Goal: Task Accomplishment & Management: Use online tool/utility

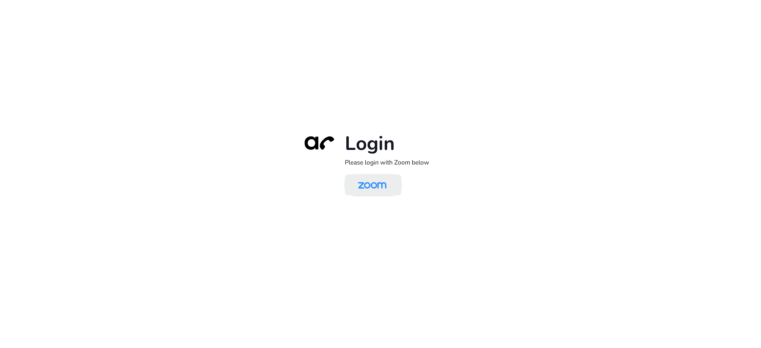
click at [374, 183] on img at bounding box center [372, 185] width 41 height 19
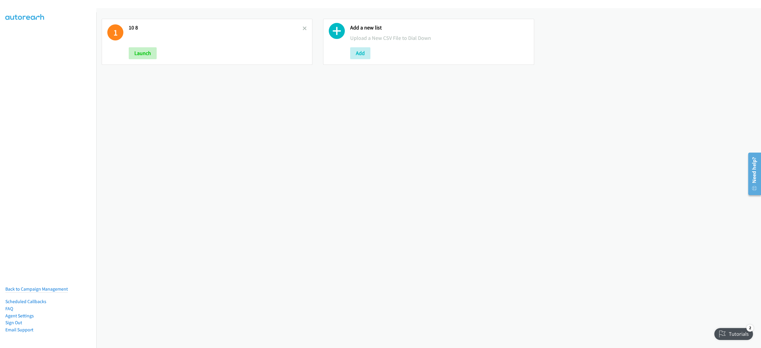
drag, startPoint x: 302, startPoint y: 26, endPoint x: 307, endPoint y: 26, distance: 4.5
click at [303, 26] on link at bounding box center [305, 28] width 4 height 7
click at [139, 54] on button "Add" at bounding box center [139, 53] width 20 height 12
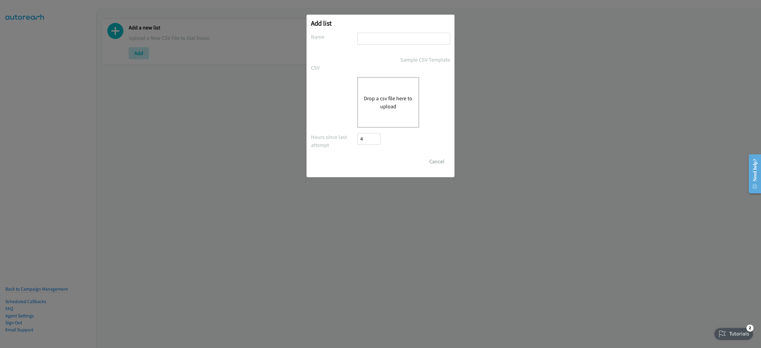
click at [407, 38] on input "text" at bounding box center [403, 39] width 93 height 12
type input "10-9"
click at [375, 97] on button "Drop a csv file here to upload" at bounding box center [388, 102] width 49 height 16
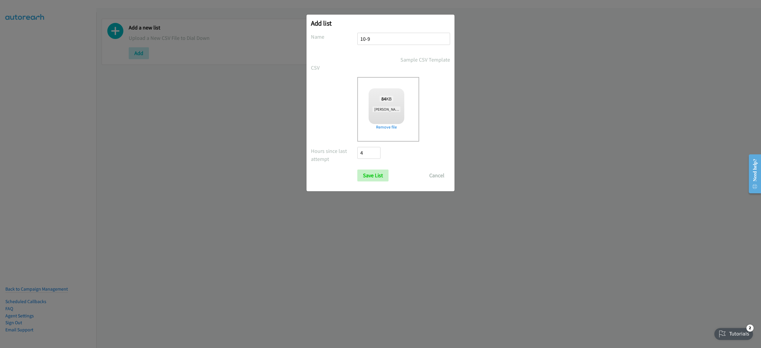
checkbox input "true"
click at [372, 178] on input "Save List" at bounding box center [372, 175] width 31 height 12
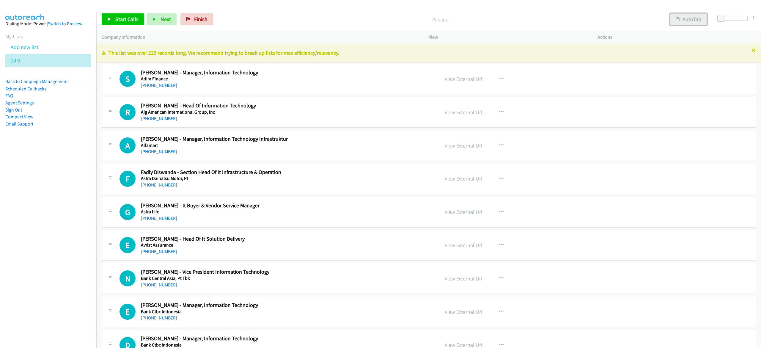
click at [688, 15] on button "AutoTab" at bounding box center [688, 19] width 37 height 12
click at [133, 21] on span "Start Calls" at bounding box center [126, 19] width 23 height 7
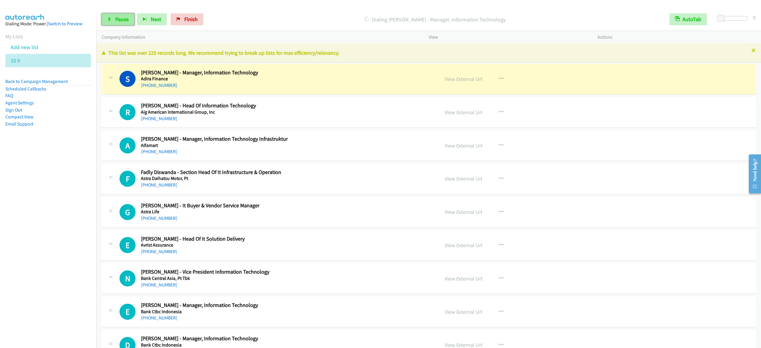
click at [113, 23] on link "Pause" at bounding box center [118, 19] width 33 height 12
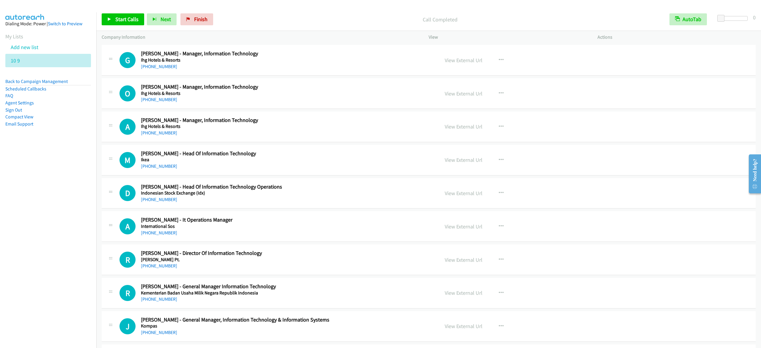
scroll to position [892, 0]
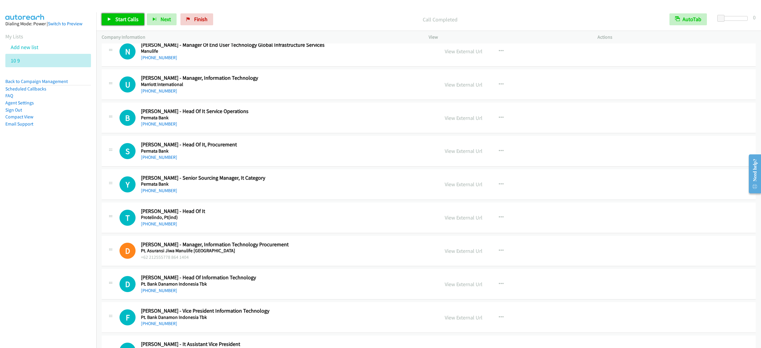
click at [122, 22] on span "Start Calls" at bounding box center [126, 19] width 23 height 7
click at [131, 21] on link "Pause" at bounding box center [118, 19] width 33 height 12
click at [118, 18] on span "Start Calls" at bounding box center [126, 19] width 23 height 7
click at [119, 15] on link "Pause" at bounding box center [118, 19] width 33 height 12
click at [130, 16] on span "Start Calls" at bounding box center [126, 19] width 23 height 7
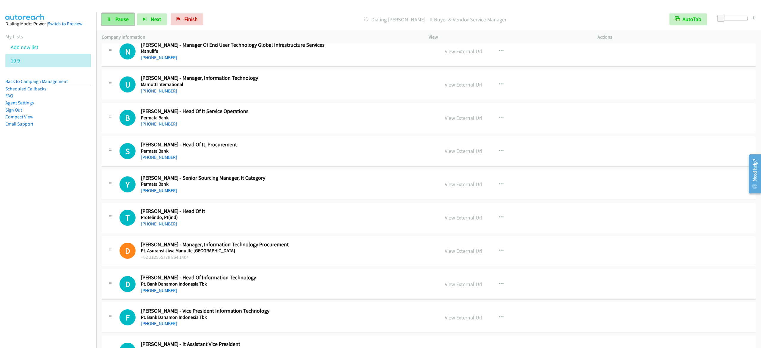
click at [129, 23] on link "Pause" at bounding box center [118, 19] width 33 height 12
click at [129, 20] on span "Start Calls" at bounding box center [126, 19] width 23 height 7
click at [124, 19] on span "Pause" at bounding box center [121, 19] width 13 height 7
click at [134, 17] on span "Start Calls" at bounding box center [126, 19] width 23 height 7
click at [172, 15] on div "Start Calls Pause Next Finish" at bounding box center [154, 19] width 104 height 12
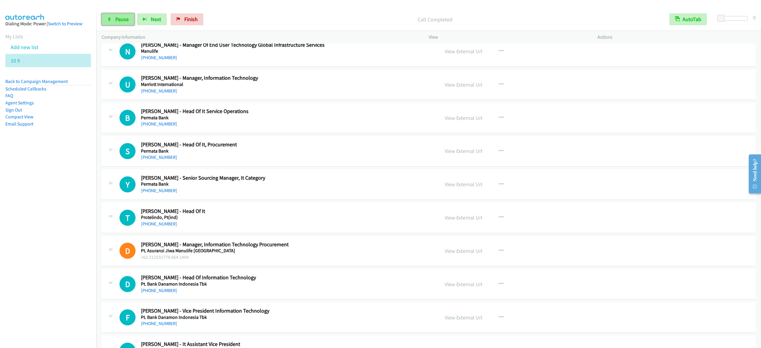
click at [114, 19] on link "Pause" at bounding box center [118, 19] width 33 height 12
click at [119, 17] on span "Start Calls" at bounding box center [126, 19] width 23 height 7
click at [117, 18] on span "Pause" at bounding box center [121, 19] width 13 height 7
click at [128, 18] on span "Start Calls" at bounding box center [126, 19] width 23 height 7
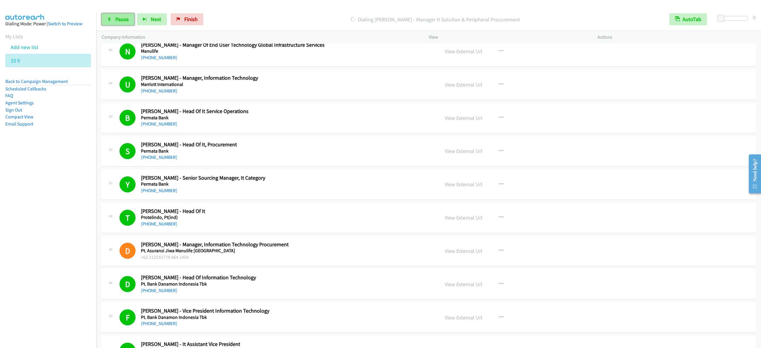
click at [124, 14] on link "Pause" at bounding box center [118, 19] width 33 height 12
click at [114, 21] on link "Start Calls" at bounding box center [123, 19] width 43 height 12
click at [103, 22] on link "Pause" at bounding box center [118, 19] width 33 height 12
click at [128, 22] on span "Start Calls" at bounding box center [126, 19] width 23 height 7
click at [112, 21] on link "Pause" at bounding box center [118, 19] width 33 height 12
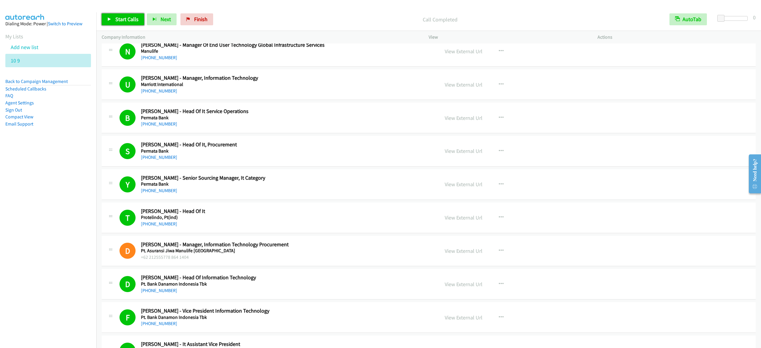
click at [134, 22] on span "Start Calls" at bounding box center [126, 19] width 23 height 7
click at [112, 23] on link "Pause" at bounding box center [118, 19] width 33 height 12
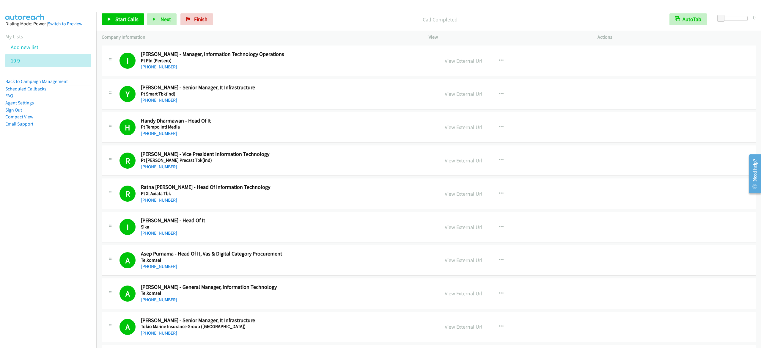
scroll to position [2616, 0]
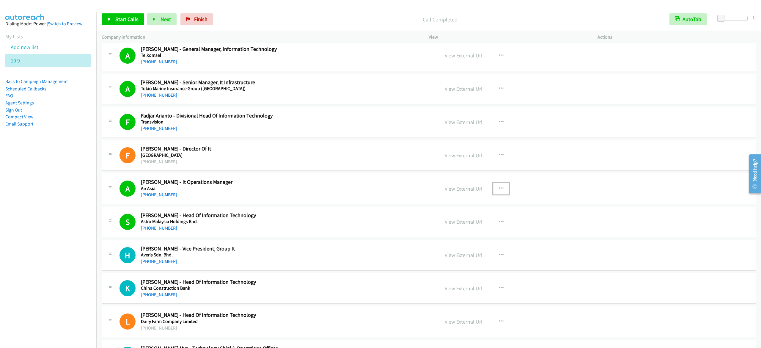
click at [499, 191] on icon "button" at bounding box center [501, 188] width 5 height 5
click at [461, 233] on link "Start Calls Here" at bounding box center [469, 228] width 79 height 12
click at [108, 20] on icon at bounding box center [109, 20] width 4 height 4
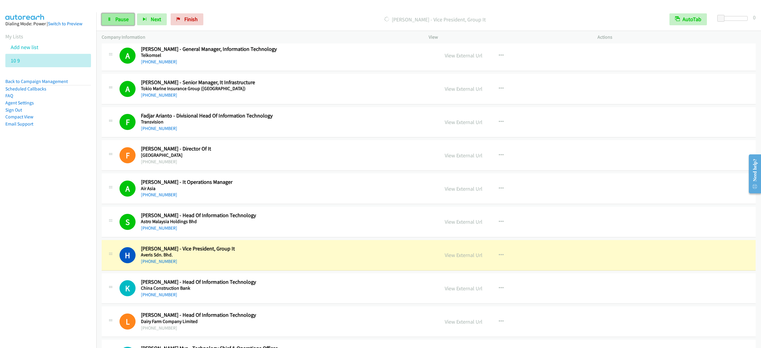
click at [111, 23] on link "Pause" at bounding box center [118, 19] width 33 height 12
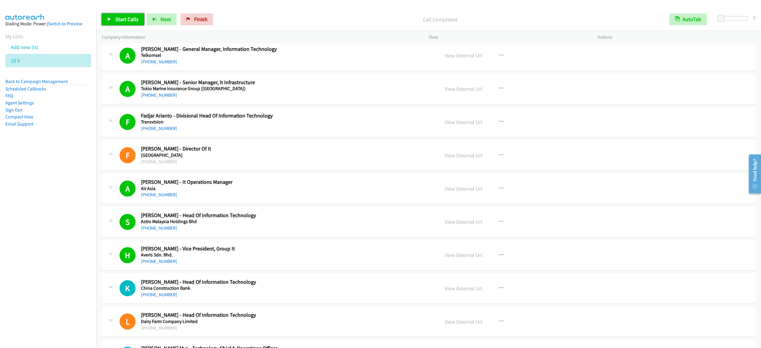
click at [136, 22] on span "Start Calls" at bounding box center [126, 19] width 23 height 7
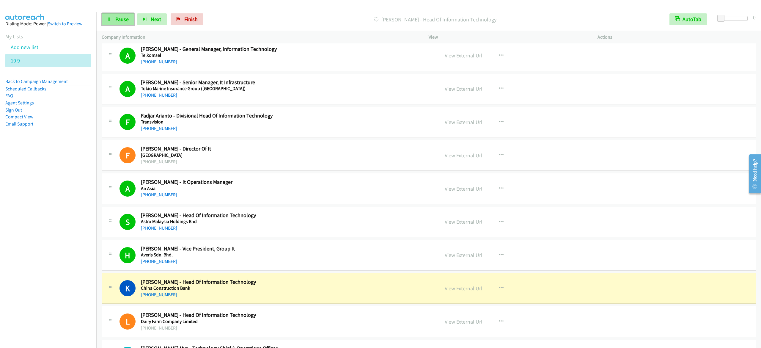
click at [121, 17] on span "Pause" at bounding box center [121, 19] width 13 height 7
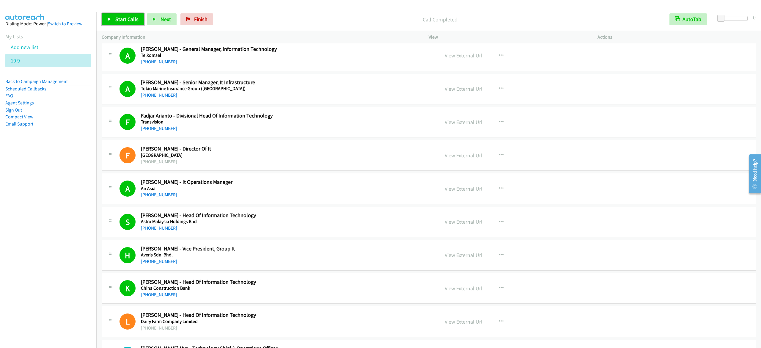
click at [133, 18] on span "Start Calls" at bounding box center [126, 19] width 23 height 7
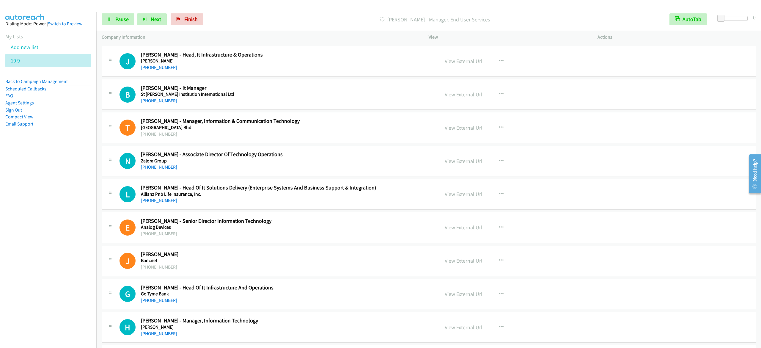
scroll to position [3270, 0]
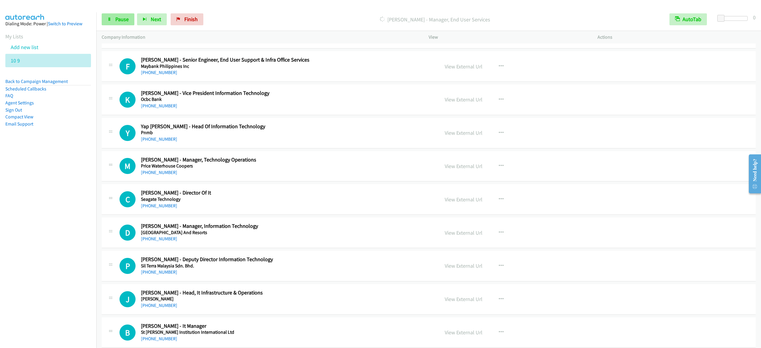
click at [127, 12] on div "Start Calls Pause Next Finish Dialing Nini Saifi - Manager, End User Services A…" at bounding box center [428, 19] width 665 height 23
click at [122, 17] on span "Pause" at bounding box center [121, 19] width 13 height 7
click at [128, 18] on span "Start Calls" at bounding box center [126, 19] width 23 height 7
click at [122, 17] on span "Pause" at bounding box center [121, 19] width 13 height 7
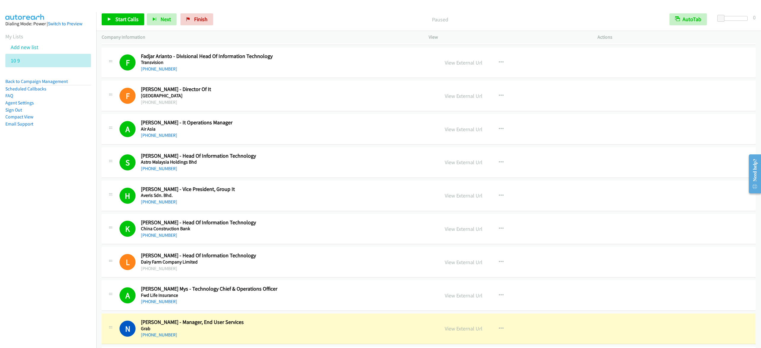
scroll to position [2914, 0]
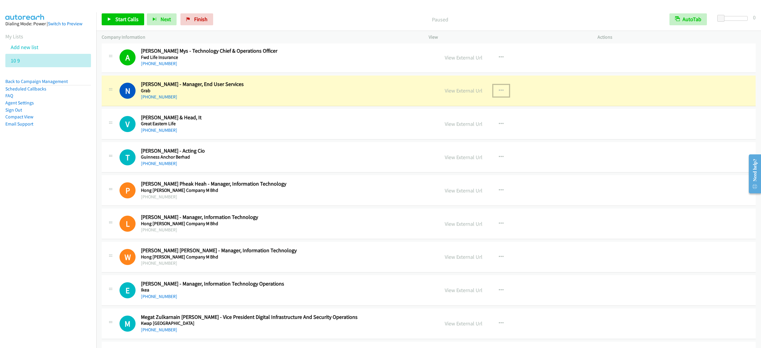
click at [494, 97] on button "button" at bounding box center [501, 91] width 16 height 12
drag, startPoint x: 475, startPoint y: 137, endPoint x: 169, endPoint y: 56, distance: 316.2
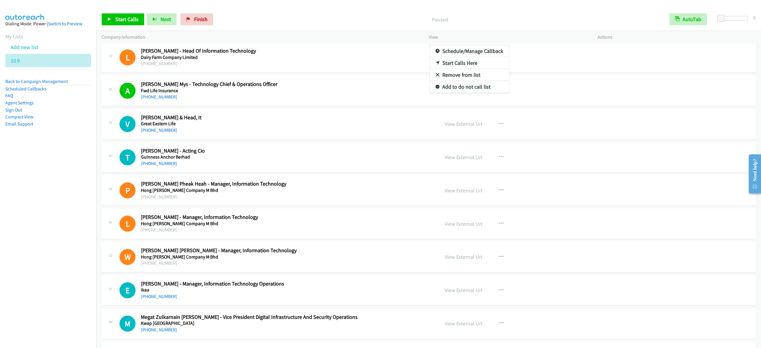
scroll to position [2935, 0]
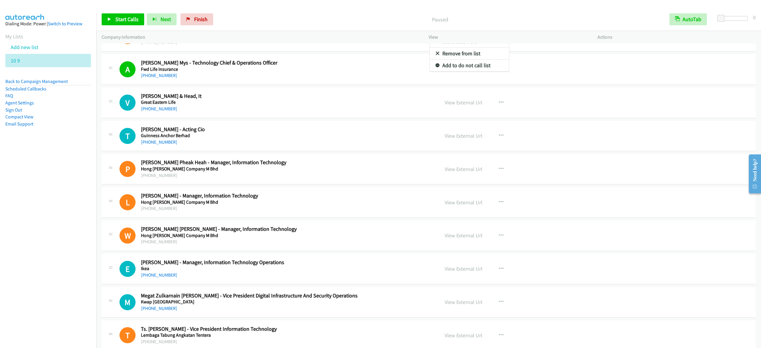
click at [69, 209] on nav "Dialing Mode: Power | Switch to Preview My Lists Add new list 10 9 Back to Camp…" at bounding box center [48, 186] width 97 height 348
click at [477, 48] on link "Start Calls Here" at bounding box center [469, 42] width 79 height 12
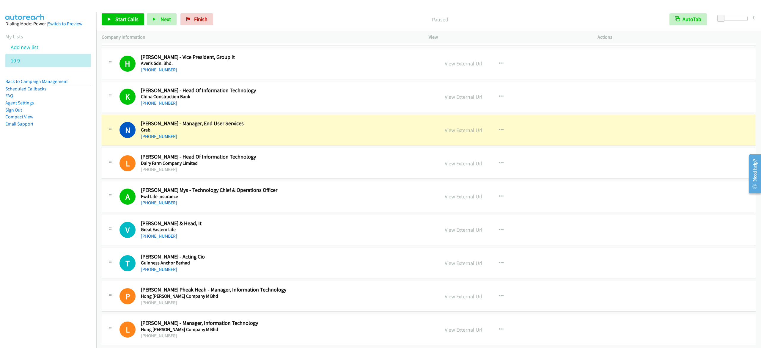
scroll to position [2757, 0]
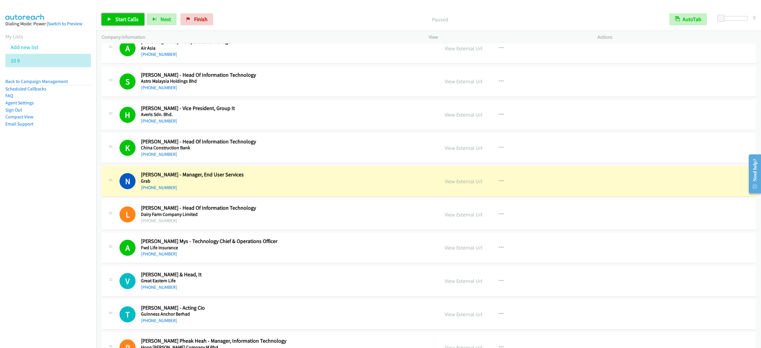
click at [120, 21] on span "Start Calls" at bounding box center [126, 19] width 23 height 7
click at [125, 17] on span "Pause" at bounding box center [121, 19] width 13 height 7
click at [125, 17] on span "Start Calls" at bounding box center [126, 19] width 23 height 7
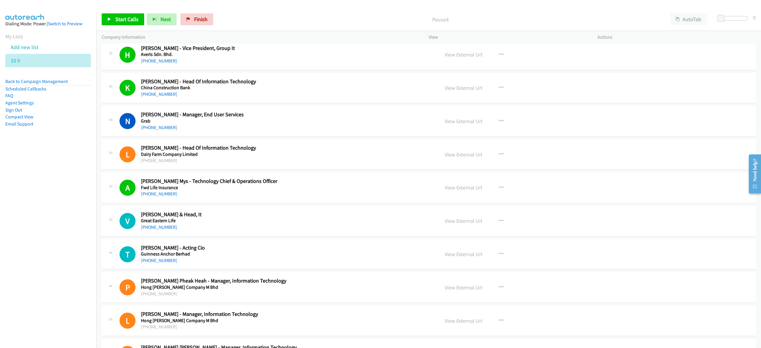
scroll to position [2854, 0]
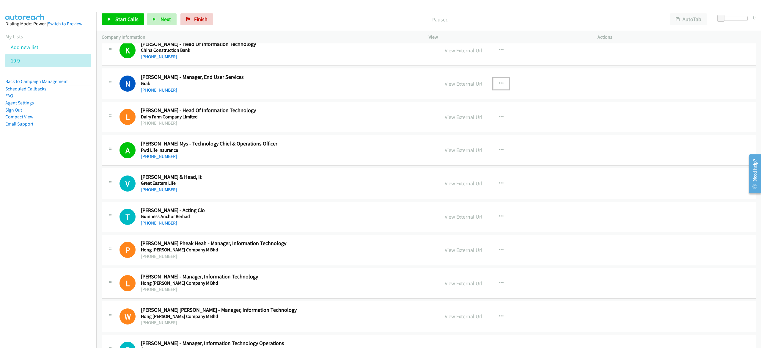
click at [499, 86] on icon "button" at bounding box center [501, 83] width 5 height 5
click at [468, 128] on link "Start Calls Here" at bounding box center [469, 123] width 79 height 12
click at [130, 21] on span "Start Calls" at bounding box center [126, 19] width 23 height 7
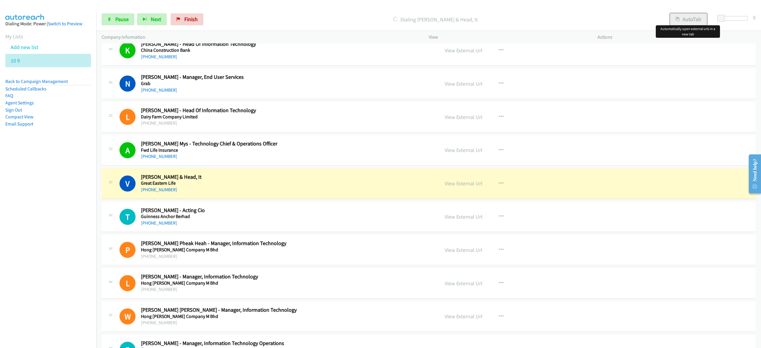
click at [685, 15] on button "AutoTab" at bounding box center [688, 19] width 37 height 12
drag, startPoint x: 212, startPoint y: 196, endPoint x: 222, endPoint y: 193, distance: 9.9
click at [212, 193] on div "+60 12-221 2966" at bounding box center [269, 189] width 256 height 7
drag, startPoint x: 451, startPoint y: 190, endPoint x: 564, endPoint y: 10, distance: 212.5
click at [453, 187] on link "View External Url" at bounding box center [464, 183] width 38 height 7
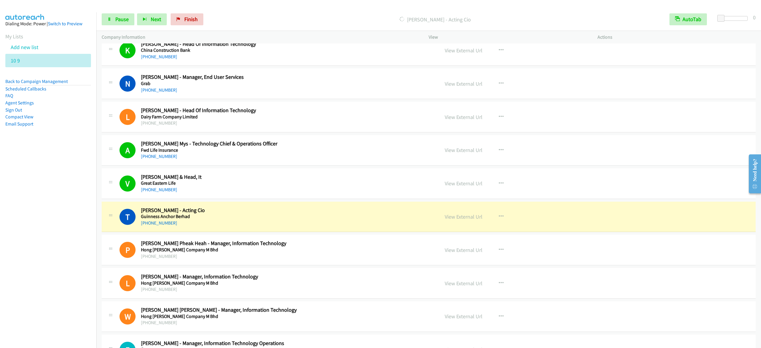
click at [461, 9] on div "Start Calls Pause Next Finish Dialing Tan Hua Han - Acting Cio AutoTab AutoTab 0" at bounding box center [428, 19] width 665 height 23
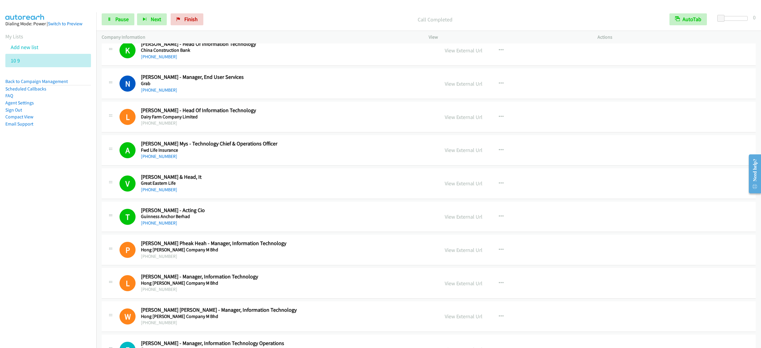
click at [447, 14] on div "Call Completed" at bounding box center [435, 19] width 458 height 12
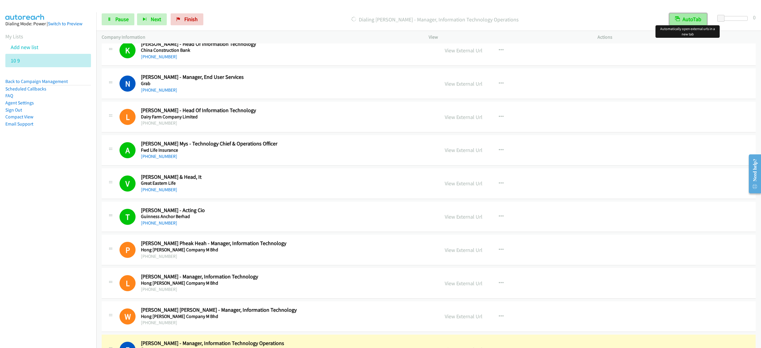
click at [682, 17] on button "AutoTab" at bounding box center [688, 19] width 37 height 12
click at [130, 19] on link "Pause" at bounding box center [118, 19] width 33 height 12
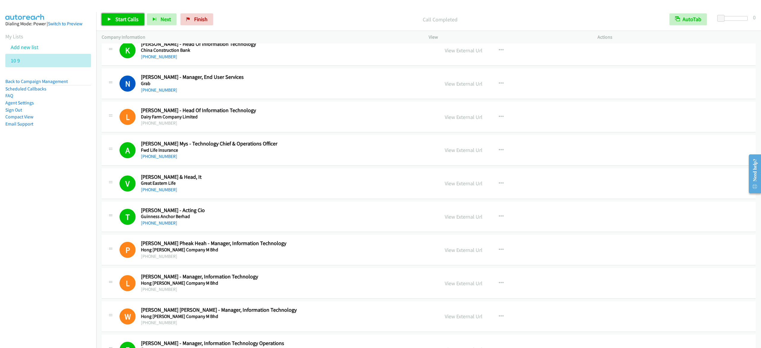
click at [129, 20] on span "Start Calls" at bounding box center [126, 19] width 23 height 7
click at [119, 18] on span "Pause" at bounding box center [121, 19] width 13 height 7
drag, startPoint x: 208, startPoint y: 18, endPoint x: 424, endPoint y: 58, distance: 219.6
click at [208, 18] on link "Finish" at bounding box center [196, 19] width 33 height 12
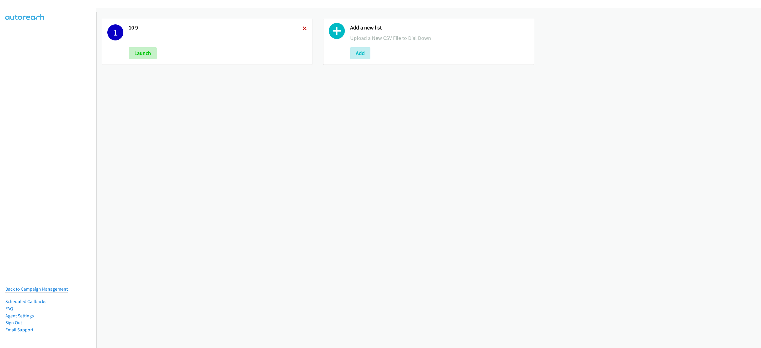
click at [303, 28] on icon at bounding box center [305, 29] width 4 height 4
click at [145, 51] on button "Add" at bounding box center [139, 53] width 20 height 12
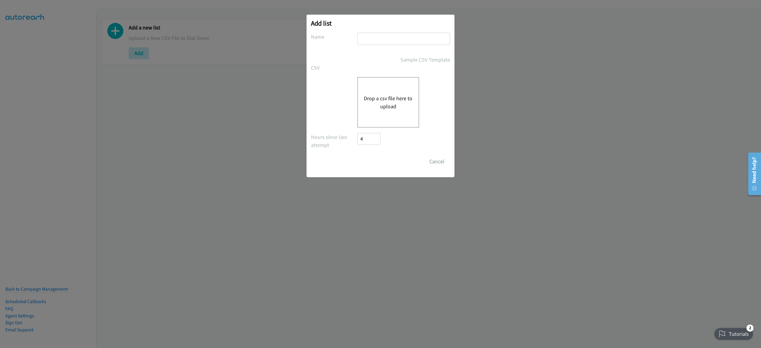
click at [421, 42] on input "text" at bounding box center [403, 39] width 93 height 12
type input "10-9"
click at [404, 91] on div "Drop a csv file here to upload" at bounding box center [388, 102] width 62 height 51
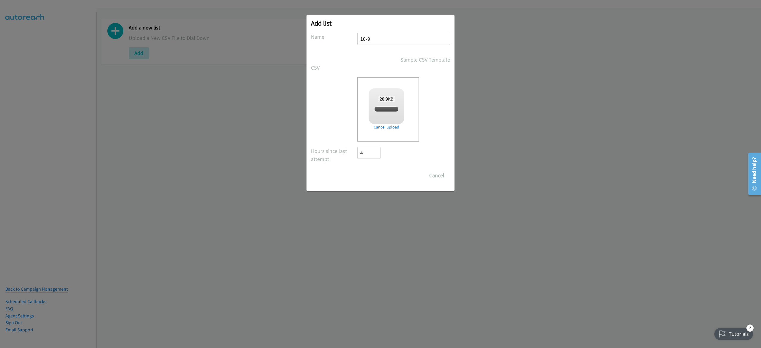
checkbox input "true"
click at [382, 179] on input "Save List" at bounding box center [372, 175] width 31 height 12
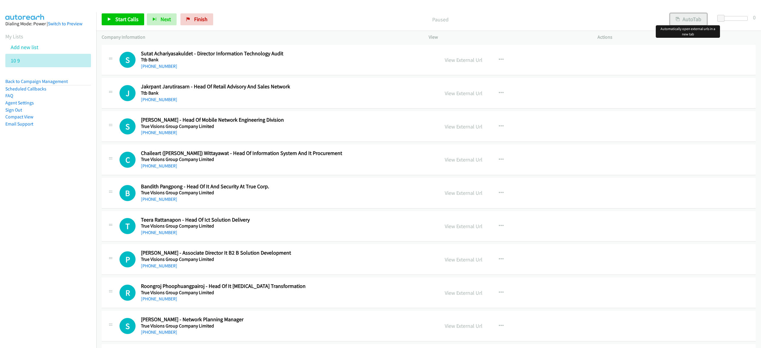
click at [689, 21] on button "AutoTab" at bounding box center [688, 19] width 37 height 12
click at [125, 17] on span "Start Calls" at bounding box center [126, 19] width 23 height 7
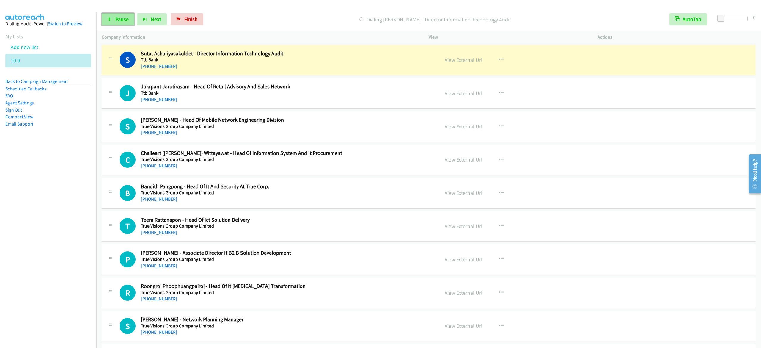
click at [112, 20] on link "Pause" at bounding box center [118, 19] width 33 height 12
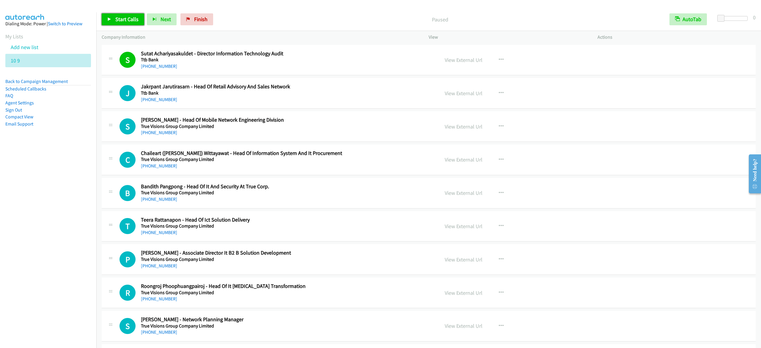
click at [123, 18] on span "Start Calls" at bounding box center [126, 19] width 23 height 7
click at [121, 17] on span "Pause" at bounding box center [121, 19] width 13 height 7
click at [114, 20] on link "Start Calls" at bounding box center [123, 19] width 43 height 12
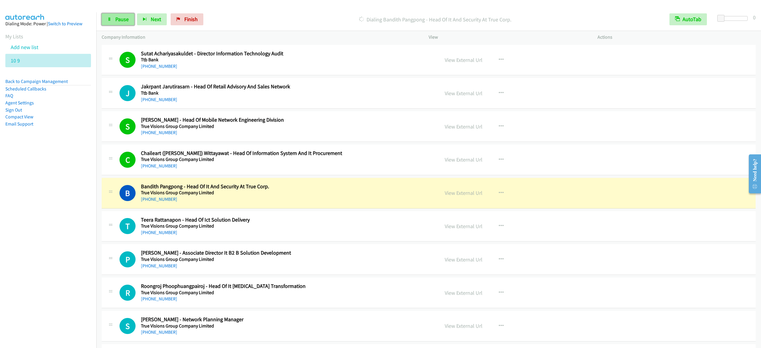
click at [121, 18] on span "Pause" at bounding box center [121, 19] width 13 height 7
drag, startPoint x: 70, startPoint y: 174, endPoint x: 133, endPoint y: 154, distance: 65.6
click at [70, 174] on nav "Dialing Mode: Power | Switch to Preview My Lists Add new list 10 9 Back to Camp…" at bounding box center [48, 186] width 97 height 348
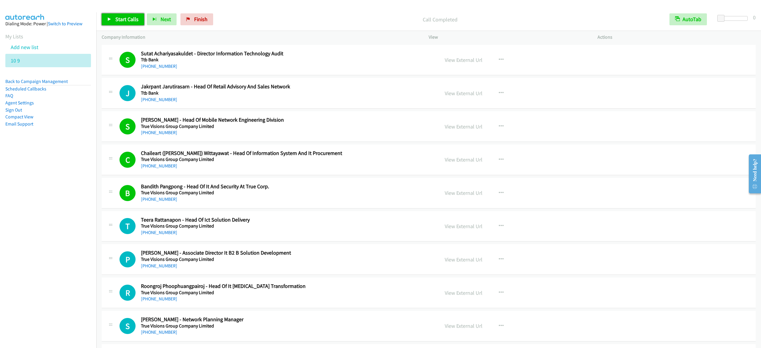
click at [130, 16] on span "Start Calls" at bounding box center [126, 19] width 23 height 7
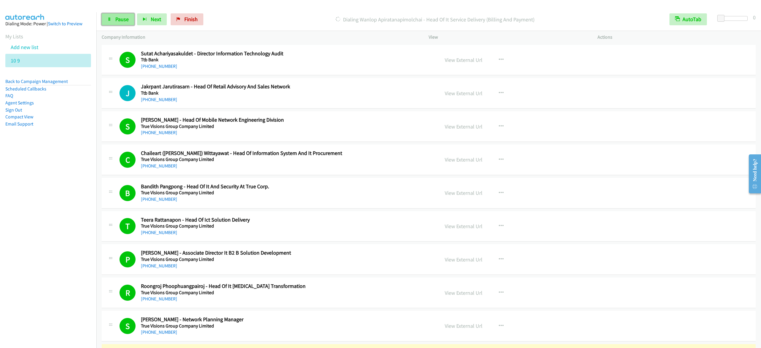
click at [108, 14] on link "Pause" at bounding box center [118, 19] width 33 height 12
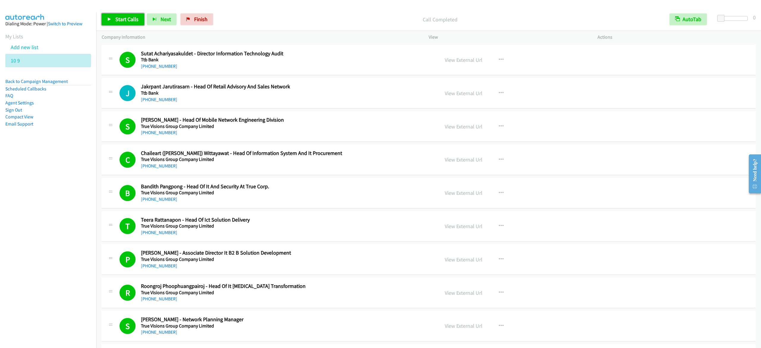
click at [124, 20] on span "Start Calls" at bounding box center [126, 19] width 23 height 7
click at [120, 15] on link "Pause" at bounding box center [118, 19] width 33 height 12
click at [122, 17] on span "Start Calls" at bounding box center [126, 19] width 23 height 7
click at [125, 21] on span "Pause" at bounding box center [121, 19] width 13 height 7
click at [136, 16] on span "Start Calls" at bounding box center [126, 19] width 23 height 7
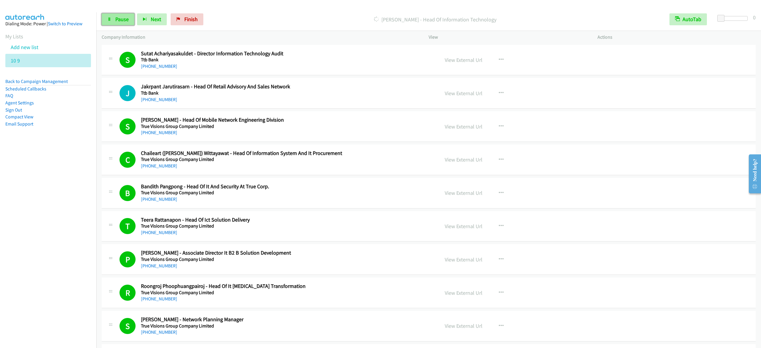
click at [104, 16] on link "Pause" at bounding box center [118, 19] width 33 height 12
click at [108, 14] on link "Start Calls" at bounding box center [123, 19] width 43 height 12
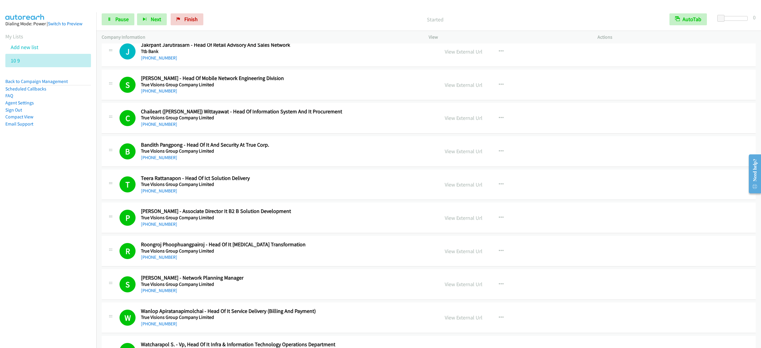
scroll to position [59, 0]
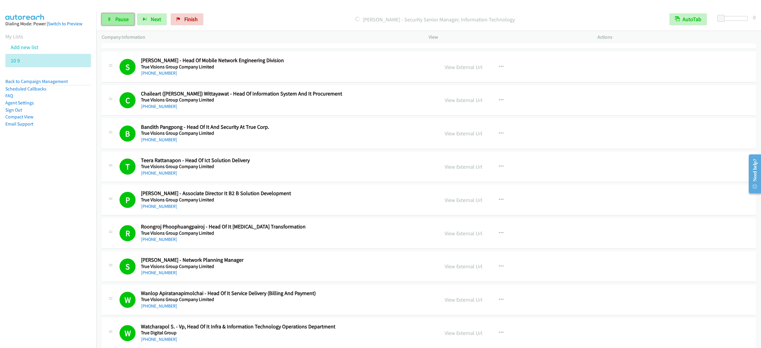
click at [108, 18] on icon at bounding box center [109, 20] width 4 height 4
click at [131, 19] on span "Start Calls" at bounding box center [126, 19] width 23 height 7
click at [124, 15] on link "Pause" at bounding box center [118, 19] width 33 height 12
click at [134, 21] on span "Start Calls" at bounding box center [126, 19] width 23 height 7
click at [107, 16] on link "Pause" at bounding box center [118, 19] width 33 height 12
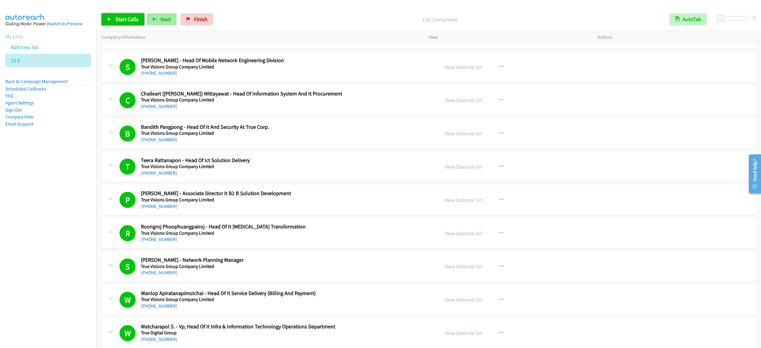
drag, startPoint x: 139, startPoint y: 21, endPoint x: 158, endPoint y: 13, distance: 20.7
click at [139, 20] on link "Start Calls" at bounding box center [123, 19] width 43 height 12
click at [124, 14] on link "Pause" at bounding box center [118, 19] width 33 height 12
click at [129, 23] on link "Start Calls" at bounding box center [123, 19] width 43 height 12
click at [129, 22] on link "Pause" at bounding box center [118, 19] width 33 height 12
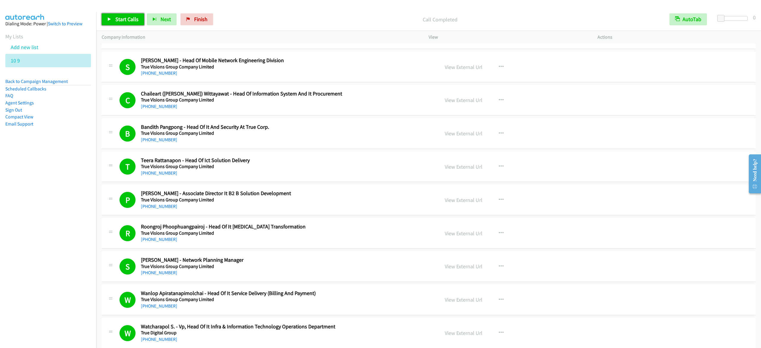
click at [129, 23] on link "Start Calls" at bounding box center [123, 19] width 43 height 12
click at [129, 24] on link "Pause" at bounding box center [118, 19] width 33 height 12
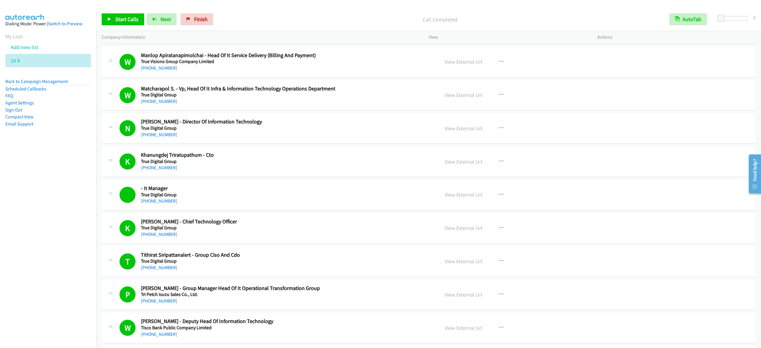
scroll to position [555, 0]
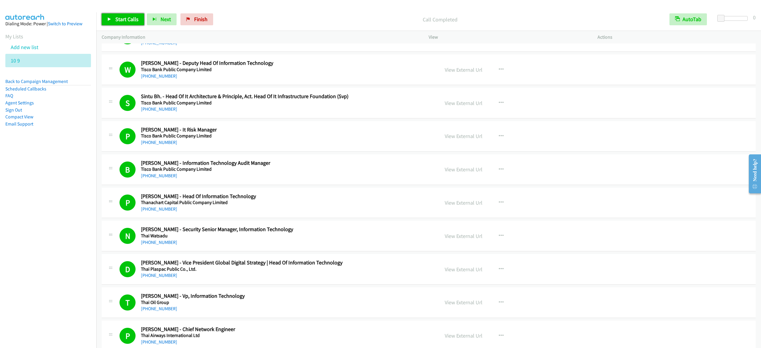
click at [120, 15] on link "Start Calls" at bounding box center [123, 19] width 43 height 12
click at [125, 20] on span "Pause" at bounding box center [121, 19] width 13 height 7
click at [136, 17] on span "Start Calls" at bounding box center [126, 19] width 23 height 7
click at [114, 20] on link "Pause" at bounding box center [118, 19] width 33 height 12
click at [105, 17] on link "Start Calls" at bounding box center [123, 19] width 43 height 12
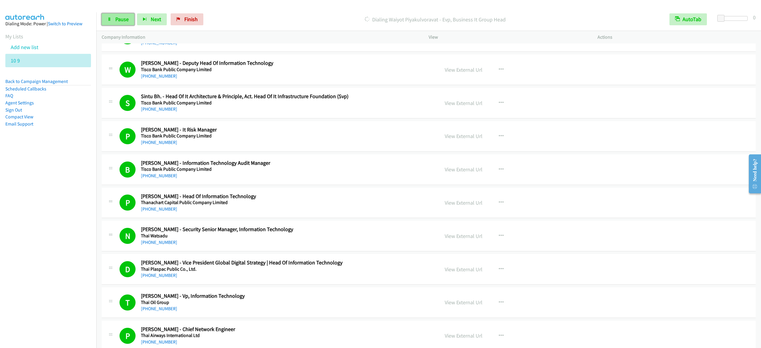
click at [121, 15] on link "Pause" at bounding box center [118, 19] width 33 height 12
click at [122, 17] on span "Start Calls" at bounding box center [126, 19] width 23 height 7
click at [130, 15] on link "Pause" at bounding box center [118, 19] width 33 height 12
